Goal: Transaction & Acquisition: Download file/media

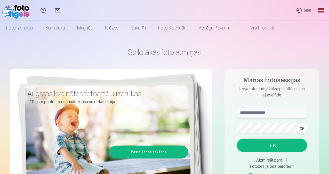
click at [256, 112] on input "text" at bounding box center [272, 113] width 70 height 10
type input "**********"
click at [237, 139] on button "Ieiet" at bounding box center [272, 145] width 70 height 13
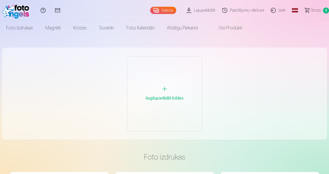
click at [165, 86] on div at bounding box center [165, 89] width 6 height 6
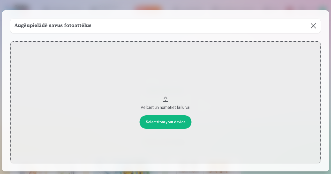
click at [164, 98] on button "Velciet un nometiet failu vai" at bounding box center [165, 102] width 310 height 122
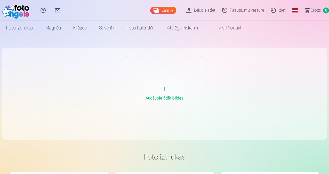
click at [150, 10] on link "Galerija" at bounding box center [163, 10] width 26 height 7
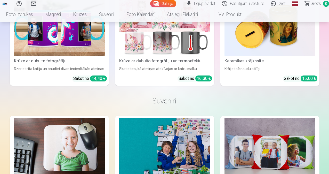
scroll to position [724, 0]
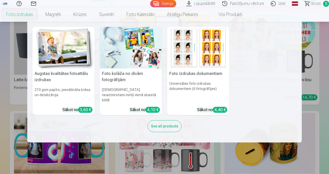
click at [39, 13] on link "Foto izdrukas" at bounding box center [19, 14] width 39 height 14
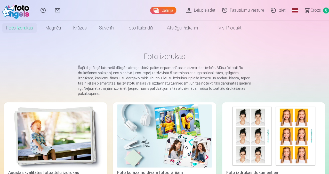
click at [249, 28] on link "Visi produkti" at bounding box center [226, 28] width 44 height 14
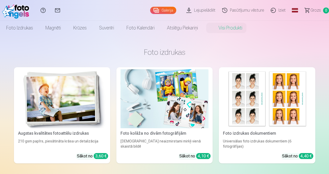
click at [150, 11] on link "Galerija" at bounding box center [163, 10] width 26 height 7
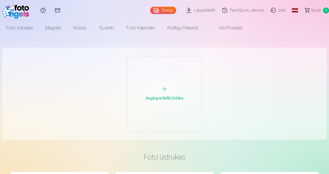
click at [185, 11] on link "Lejupielādēt" at bounding box center [202, 10] width 36 height 21
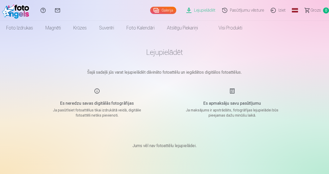
click at [275, 10] on link "Iziet" at bounding box center [280, 10] width 22 height 21
